Goal: Task Accomplishment & Management: Complete application form

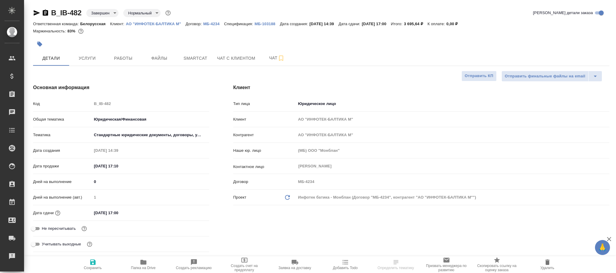
select select "RU"
type input "[PERSON_NAME]"
click at [97, 14] on body "🙏 .cls-1 fill:#fff; AWATERA [PERSON_NAME]fokina Клиенты Спецификации Заказы Чат…" at bounding box center [308, 136] width 616 height 273
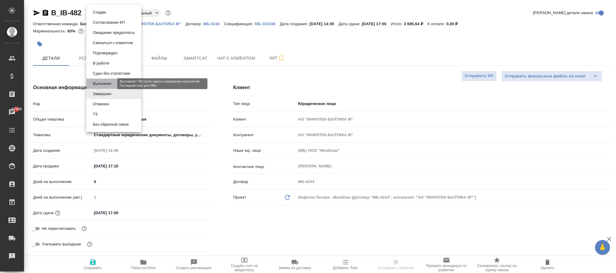
click at [101, 82] on button "Выполнен" at bounding box center [102, 84] width 22 height 7
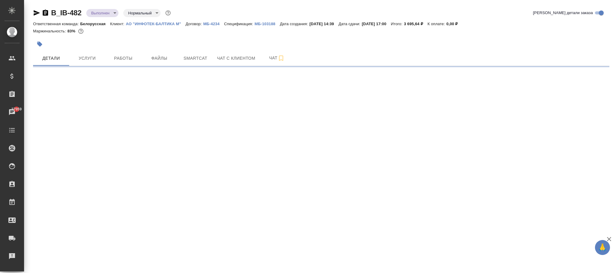
select select "RU"
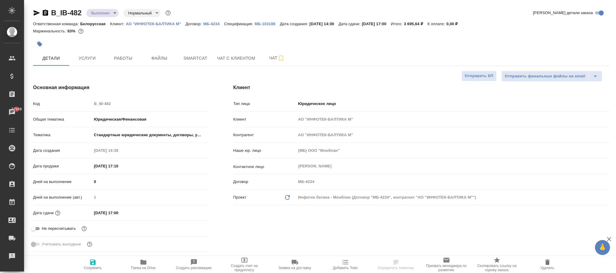
type textarea "x"
drag, startPoint x: 90, startPoint y: 261, endPoint x: 96, endPoint y: 266, distance: 8.3
click at [89, 261] on icon "button" at bounding box center [92, 262] width 7 height 7
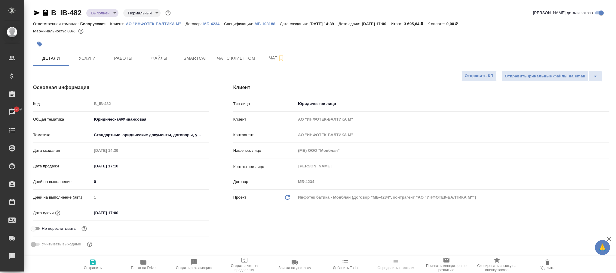
type textarea "x"
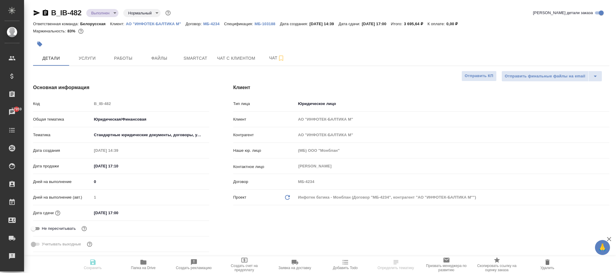
type textarea "x"
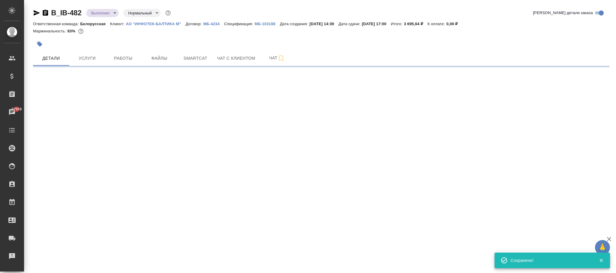
select select "RU"
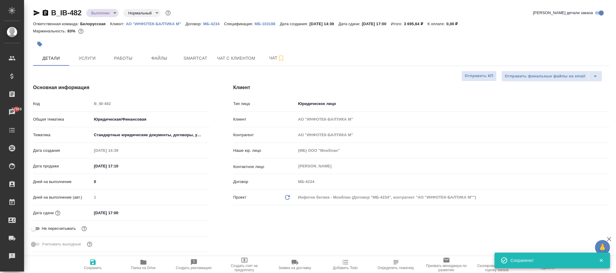
type textarea "x"
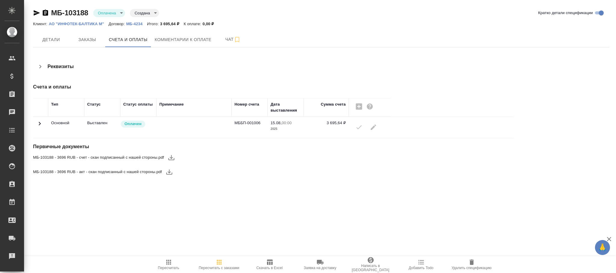
click at [42, 124] on icon at bounding box center [39, 123] width 7 height 7
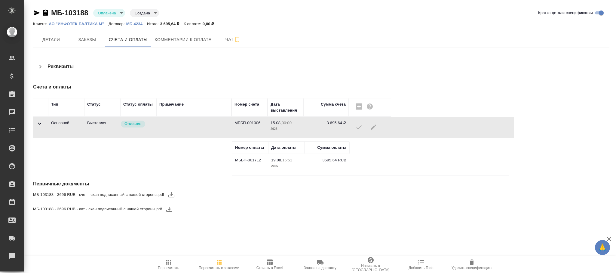
click at [373, 128] on div at bounding box center [370, 127] width 36 height 14
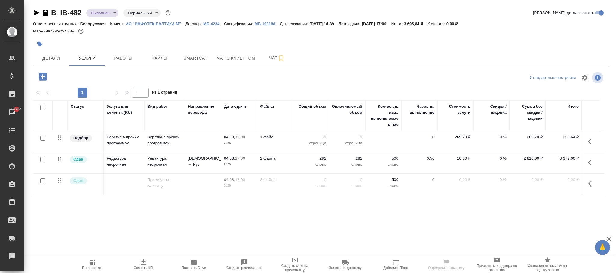
click at [90, 268] on span "Пересчитать" at bounding box center [92, 268] width 21 height 4
